Goal: Information Seeking & Learning: Learn about a topic

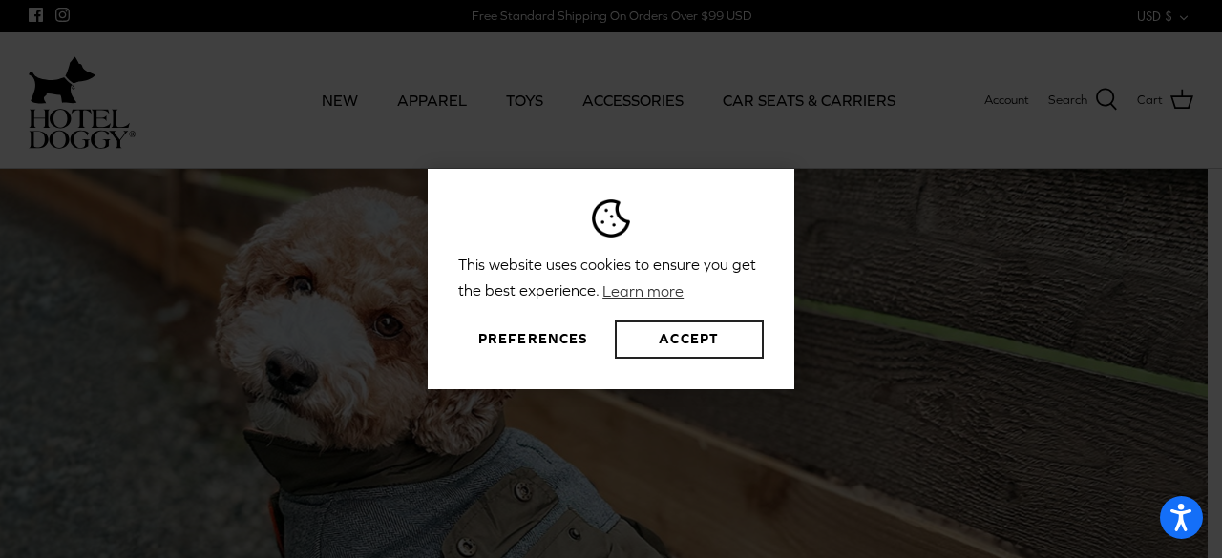
click at [693, 337] on button "Accept" at bounding box center [689, 340] width 149 height 38
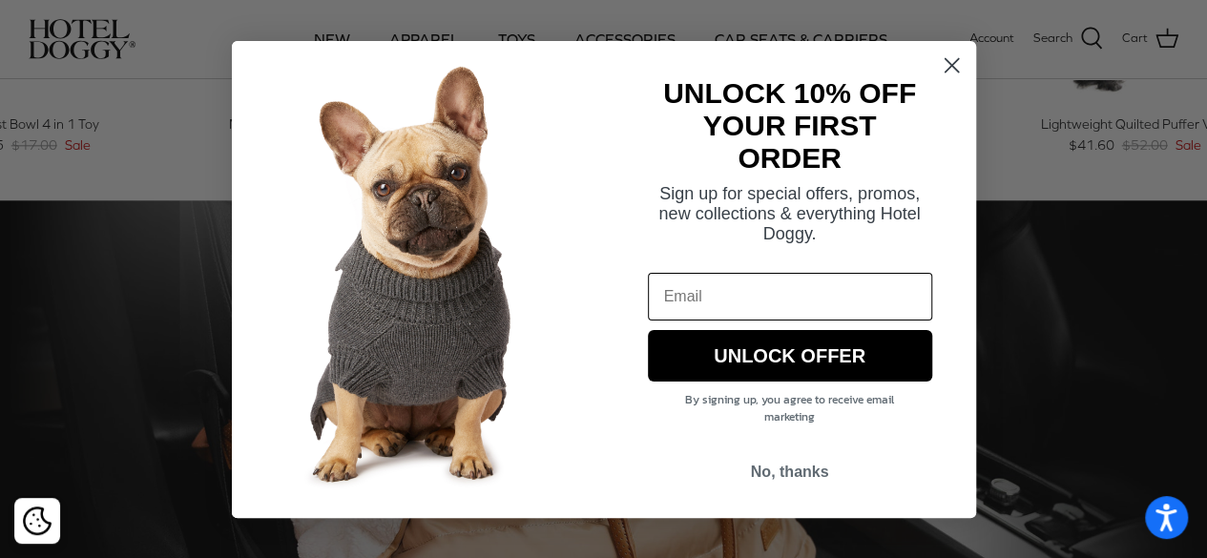
scroll to position [764, 0]
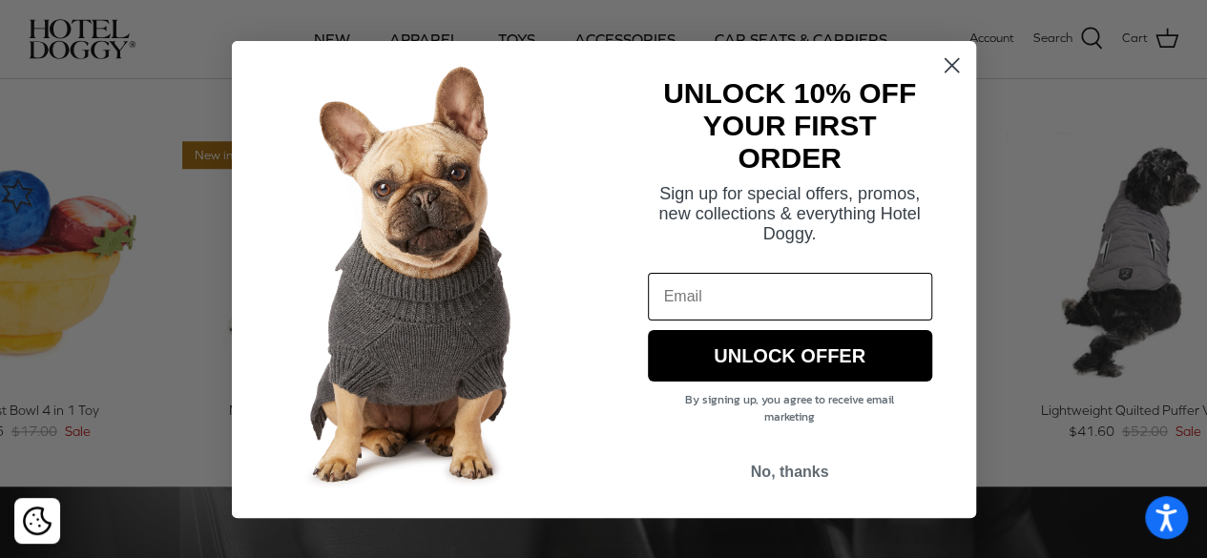
click at [958, 67] on circle "Close dialog" at bounding box center [950, 64] width 31 height 31
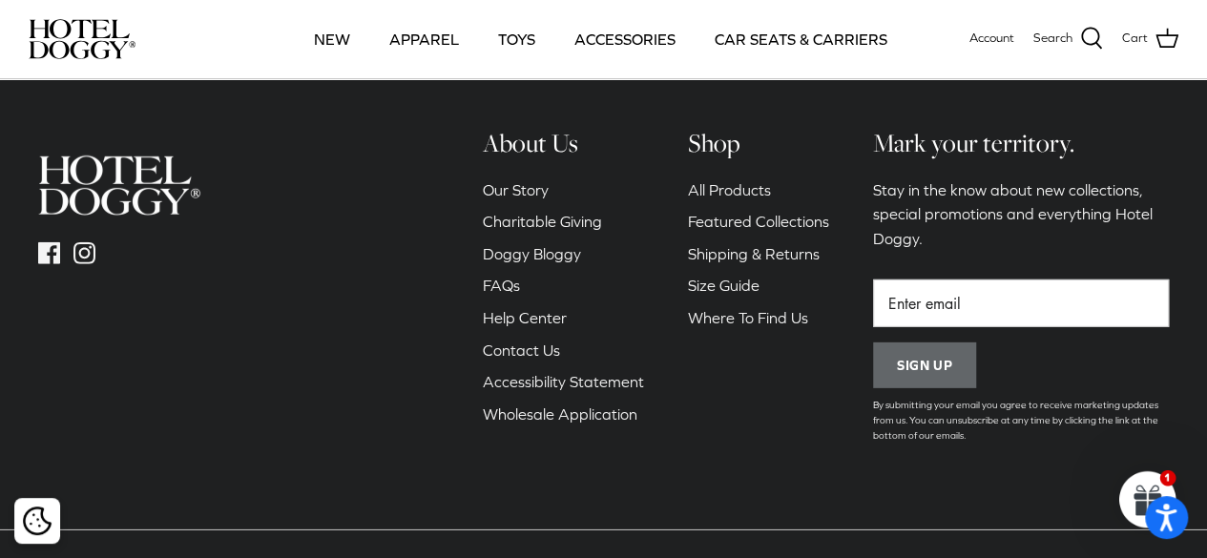
scroll to position [2678, 0]
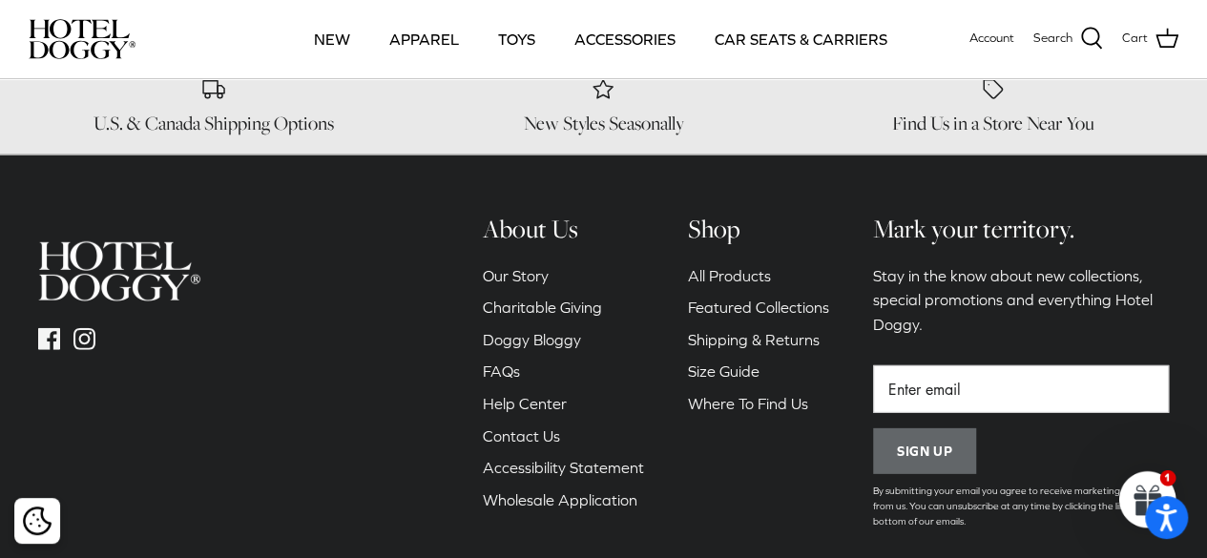
click at [567, 213] on h6 "About Us" at bounding box center [563, 229] width 161 height 32
click at [536, 267] on link "Our Story" at bounding box center [516, 275] width 66 height 17
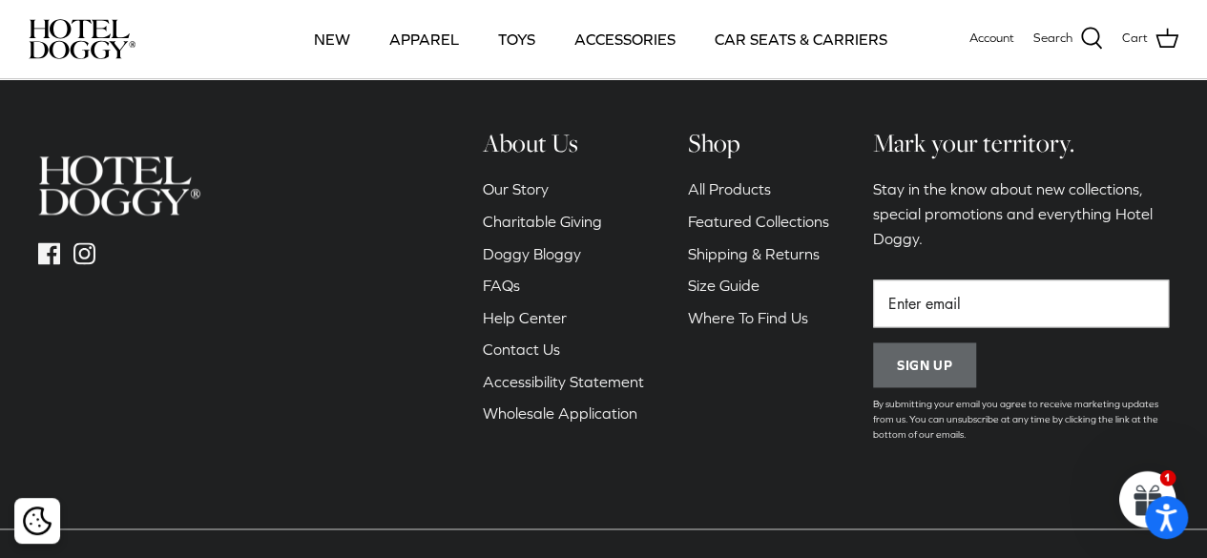
scroll to position [1212, 0]
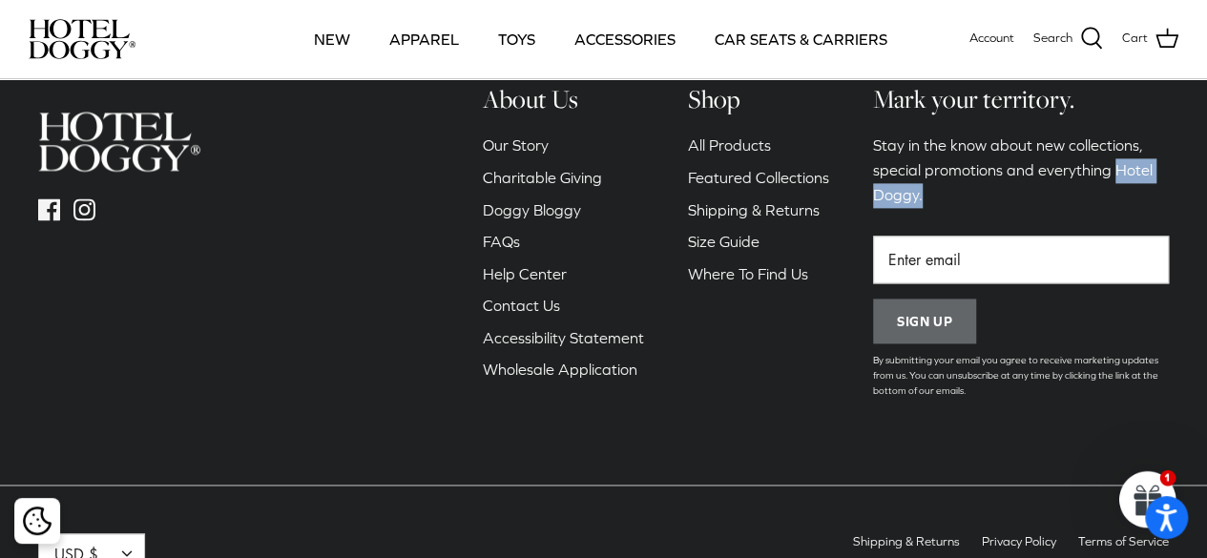
drag, startPoint x: 1107, startPoint y: 162, endPoint x: 1185, endPoint y: 199, distance: 85.8
click at [1185, 199] on div "Mark your territory. Stay in the know about new collections, special promotions…" at bounding box center [1021, 246] width 334 height 326
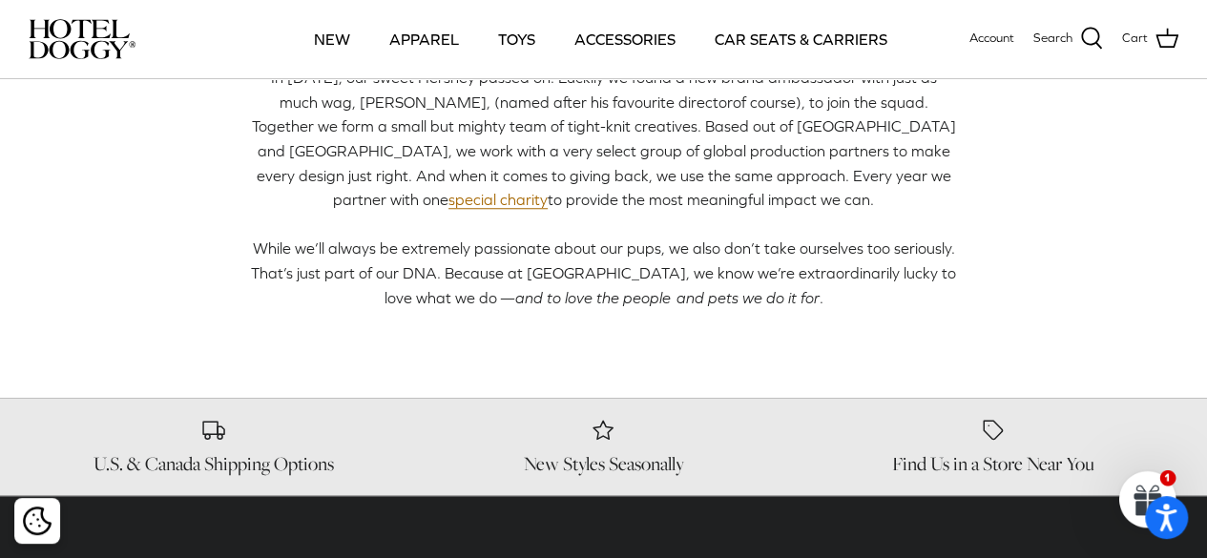
scroll to position [735, 0]
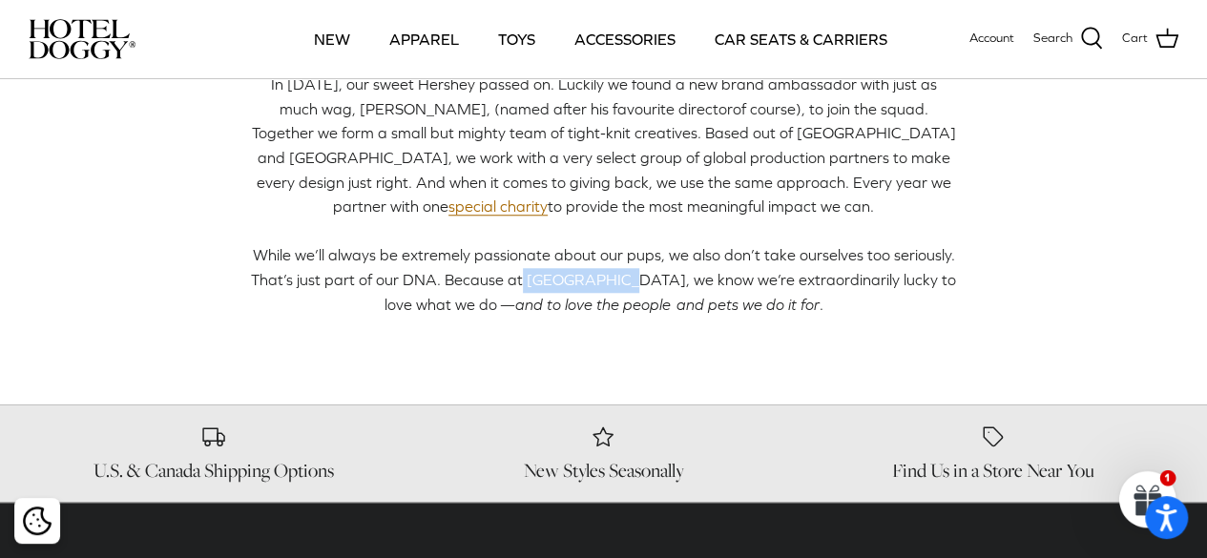
drag, startPoint x: 526, startPoint y: 274, endPoint x: 618, endPoint y: 283, distance: 92.1
click at [618, 283] on span "While we’ll always be extremely passionate about our pups, we also don’t take o…" at bounding box center [603, 279] width 705 height 66
copy span "Hotel Doggy,"
